Goal: Task Accomplishment & Management: Complete application form

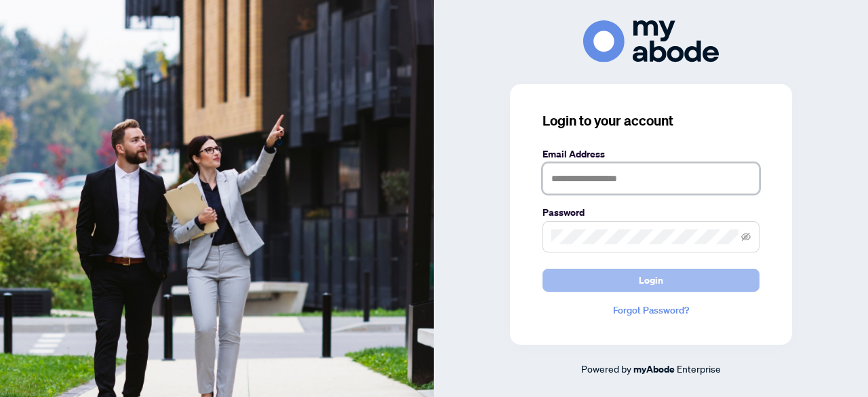
type input "**********"
click at [635, 278] on button "Login" at bounding box center [651, 280] width 217 height 23
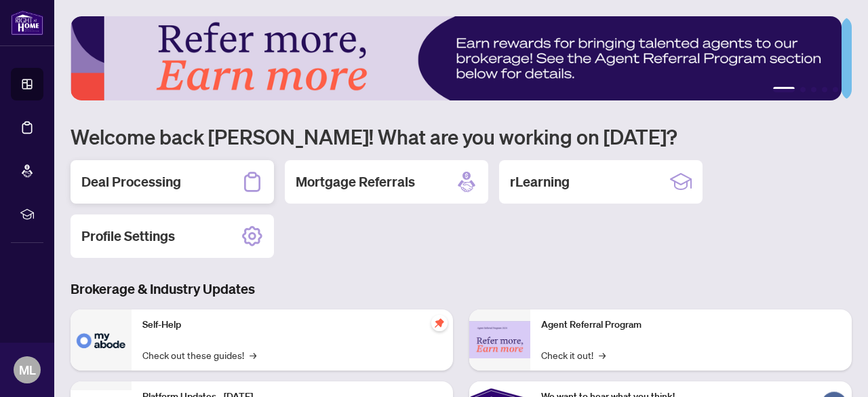
click at [170, 173] on h2 "Deal Processing" at bounding box center [131, 181] width 100 height 19
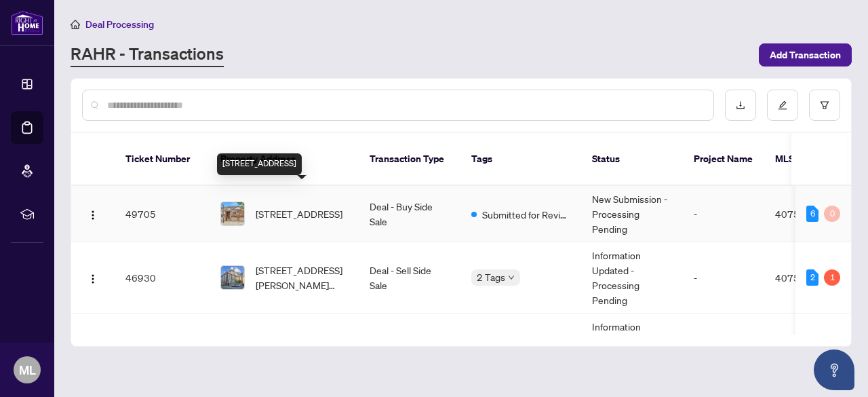
click at [324, 206] on span "[STREET_ADDRESS]" at bounding box center [299, 213] width 87 height 15
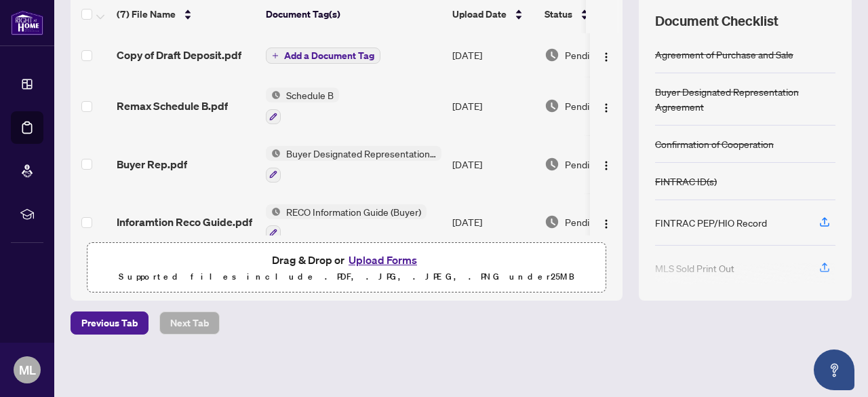
click at [336, 60] on button "Add a Document Tag" at bounding box center [323, 55] width 115 height 16
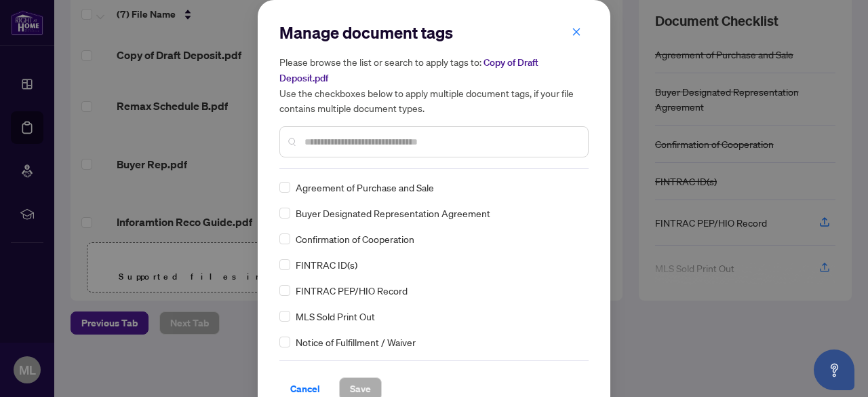
click at [342, 153] on div at bounding box center [433, 141] width 309 height 31
click at [331, 134] on input "text" at bounding box center [441, 141] width 273 height 15
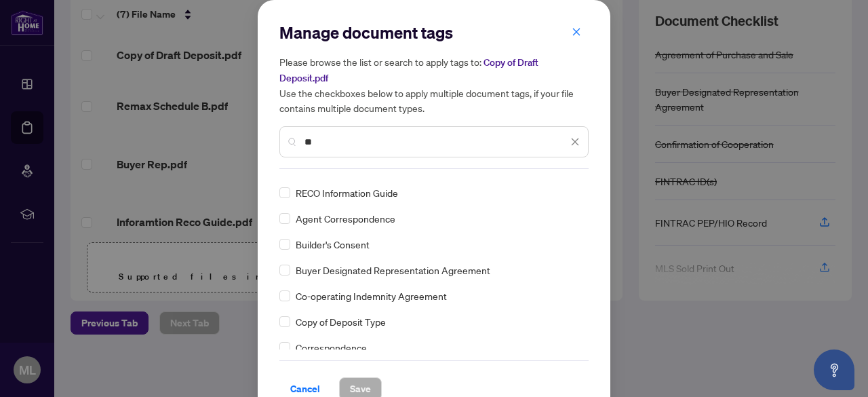
scroll to position [20, 0]
type input "**"
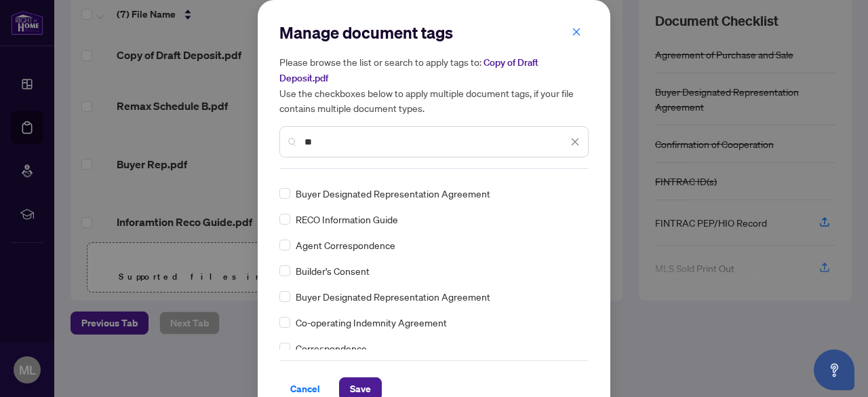
scroll to position [0, 0]
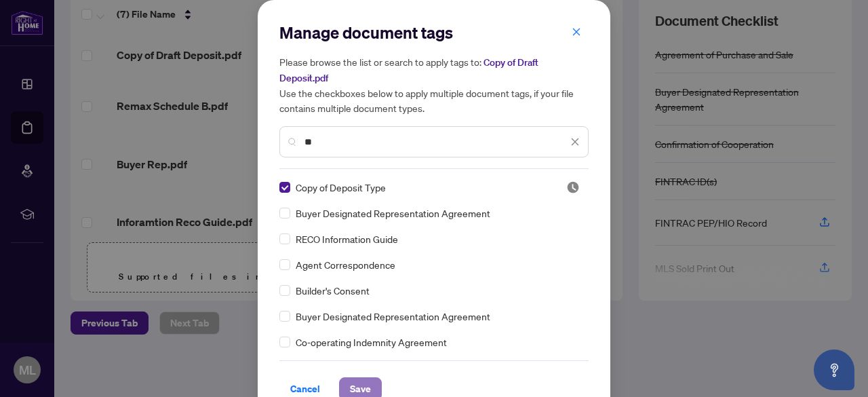
click at [360, 389] on span "Save" at bounding box center [360, 389] width 21 height 22
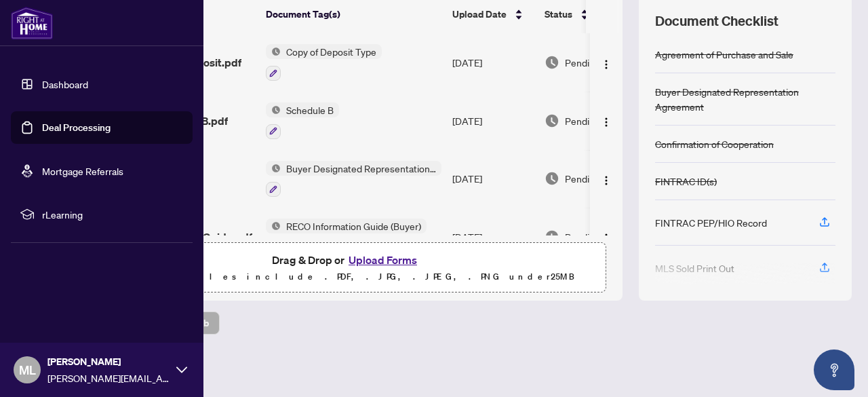
click at [42, 79] on link "Dashboard" at bounding box center [65, 84] width 46 height 12
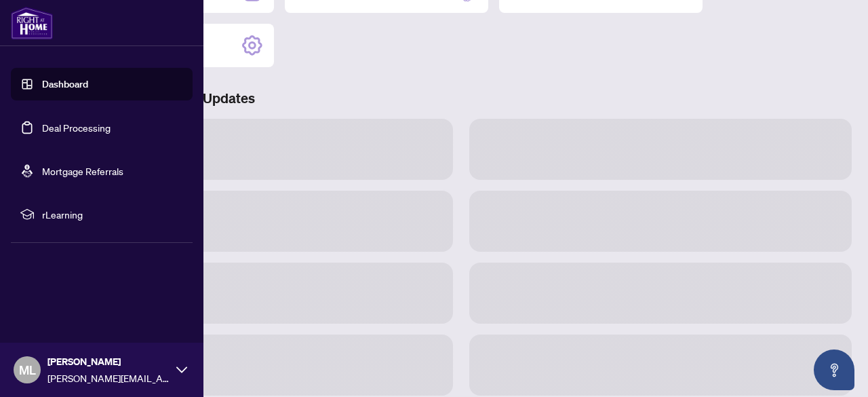
scroll to position [189, 0]
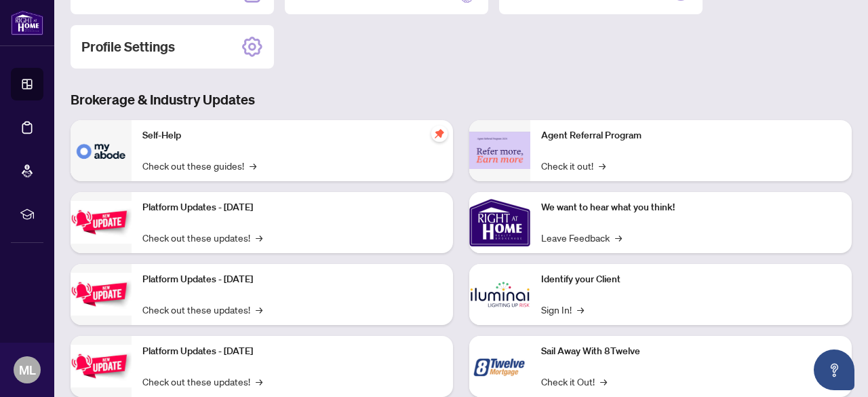
click at [512, 302] on img at bounding box center [499, 294] width 61 height 61
click at [501, 290] on img at bounding box center [499, 294] width 61 height 61
click at [551, 311] on link "Sign In! →" at bounding box center [562, 309] width 43 height 15
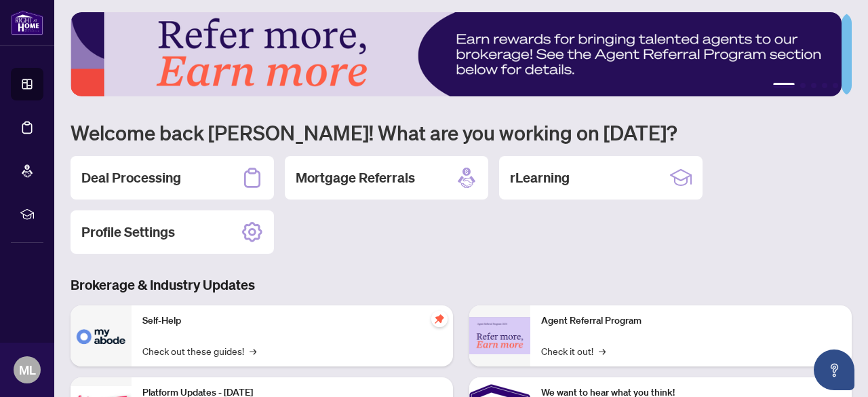
scroll to position [0, 0]
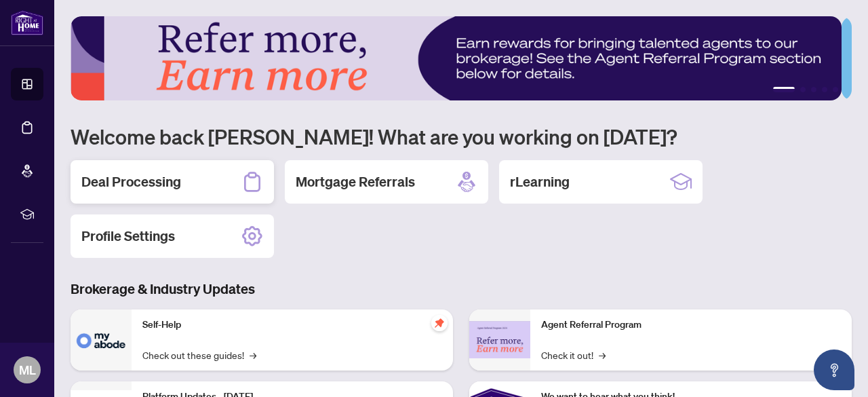
click at [170, 184] on h2 "Deal Processing" at bounding box center [131, 181] width 100 height 19
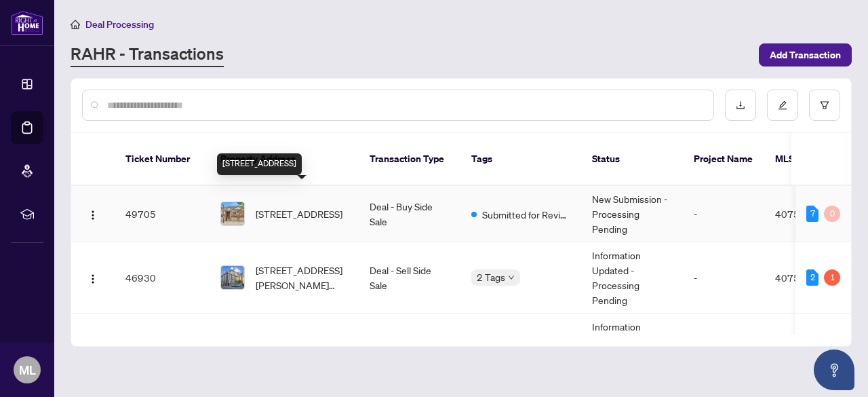
click at [300, 206] on span "21-242 Upper Mount Albion Road, Stoney Creek, ON L8J 0B1, Canada" at bounding box center [299, 213] width 87 height 15
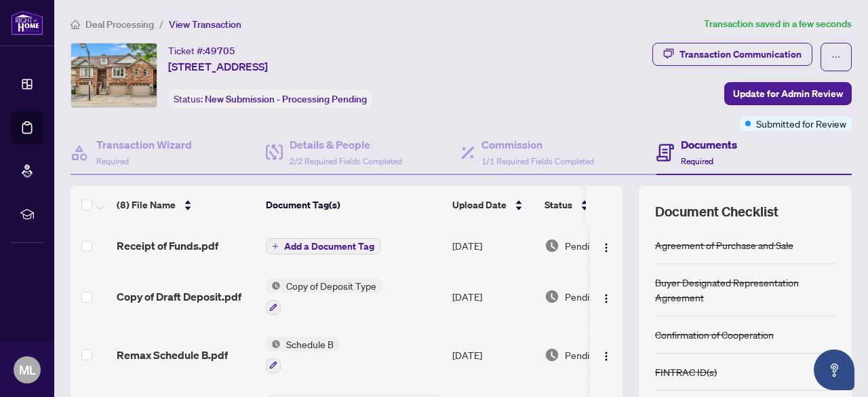
click at [340, 246] on span "Add a Document Tag" at bounding box center [329, 245] width 90 height 9
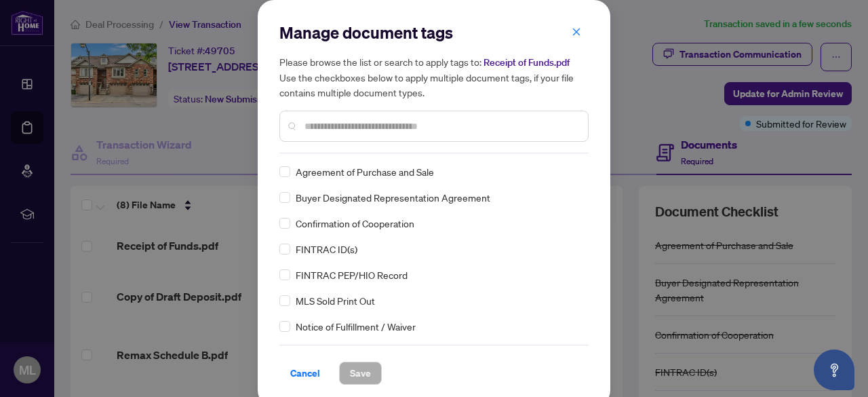
click at [322, 128] on input "text" at bounding box center [441, 126] width 273 height 15
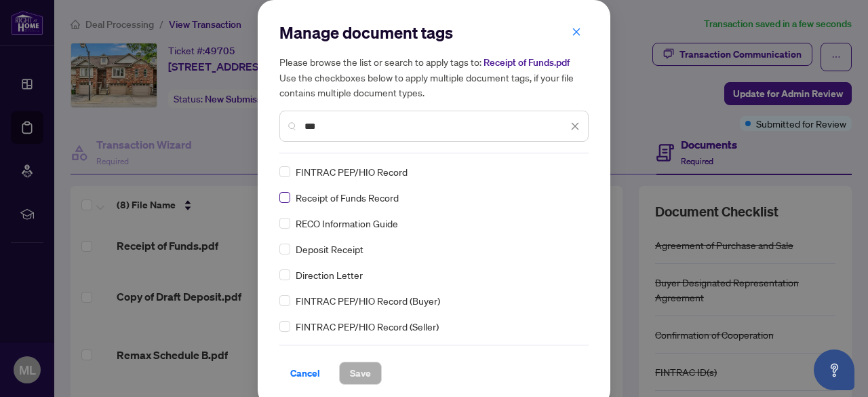
type input "***"
click at [358, 370] on span "Save" at bounding box center [360, 373] width 21 height 22
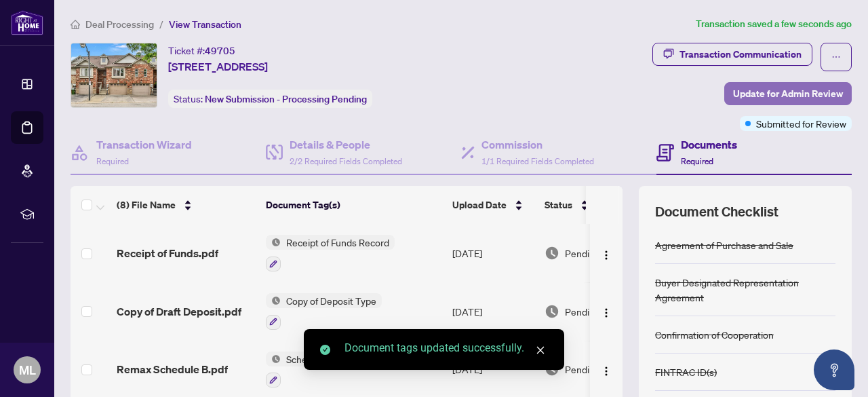
click at [781, 87] on span "Update for Admin Review" at bounding box center [788, 94] width 110 height 22
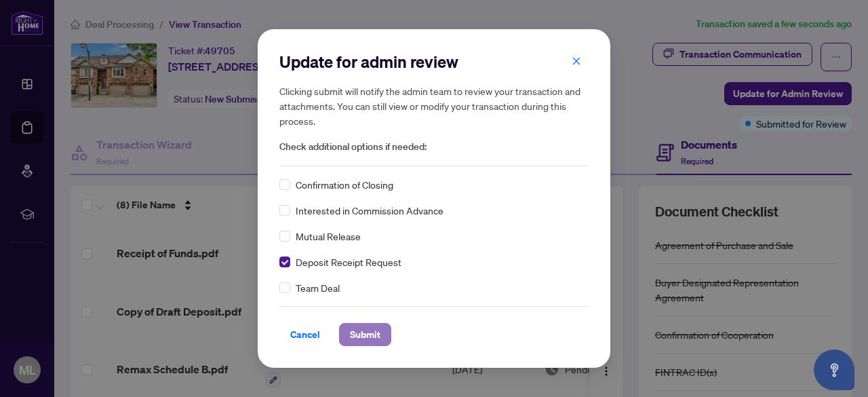
click at [372, 336] on span "Submit" at bounding box center [365, 335] width 31 height 22
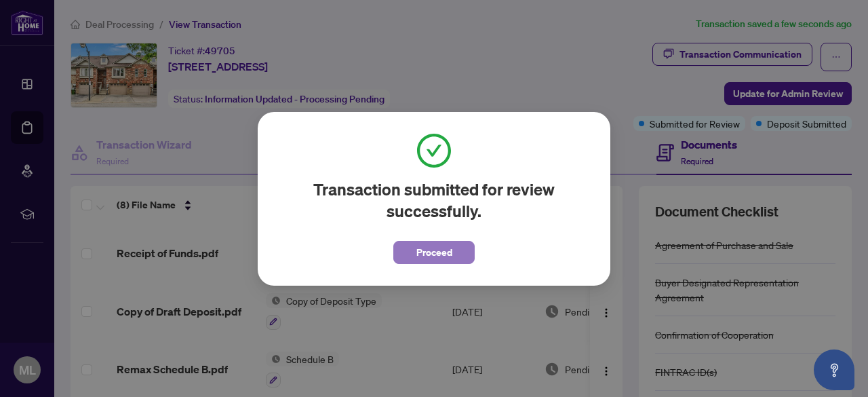
click at [437, 256] on span "Proceed" at bounding box center [434, 252] width 36 height 22
